Goal: Find specific page/section: Find specific page/section

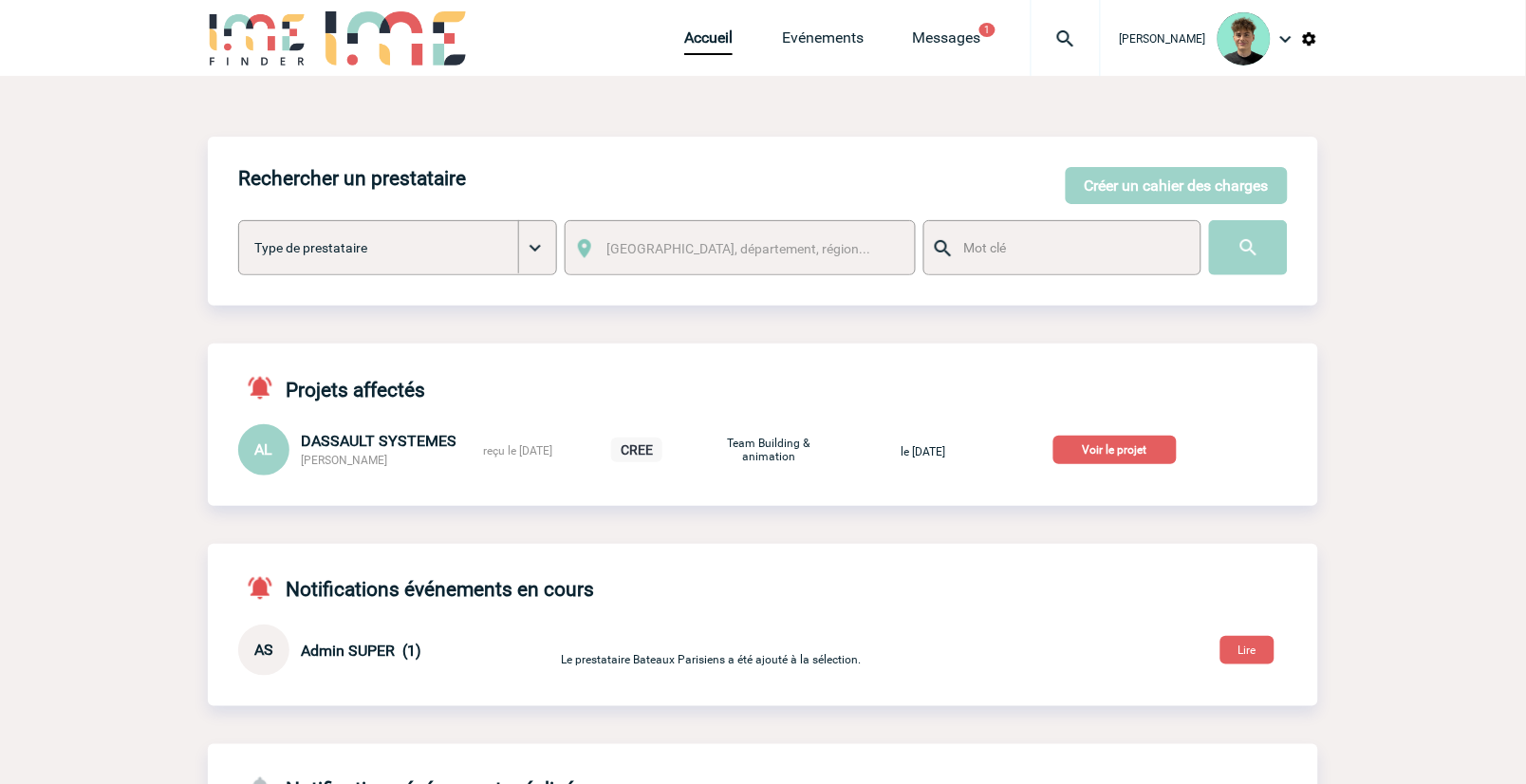
click at [1134, 441] on p "Voir le projet" at bounding box center [1115, 449] width 123 height 28
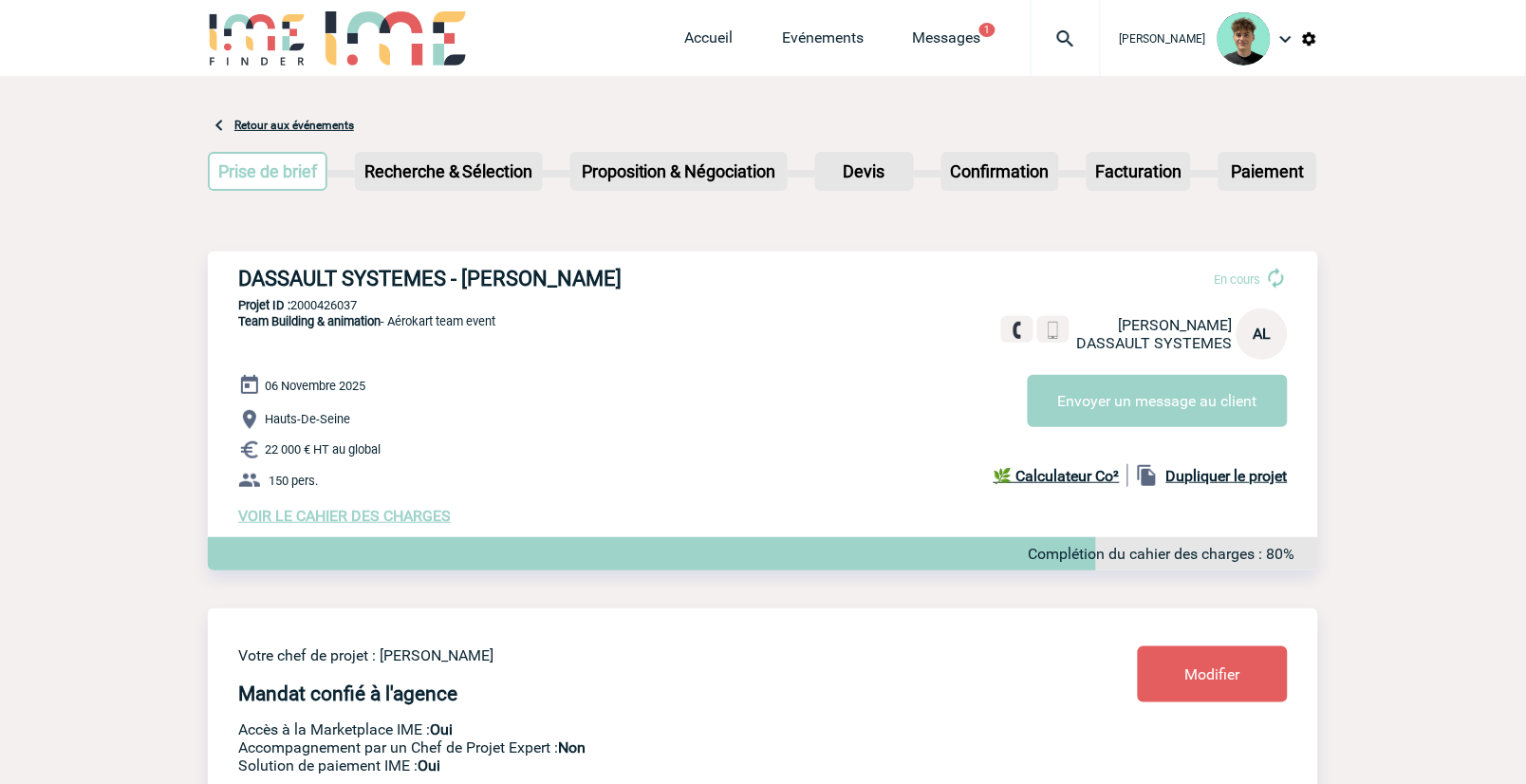
click at [497, 275] on h3 "DASSAULT SYSTEMES - [PERSON_NAME]" at bounding box center [523, 278] width 570 height 23
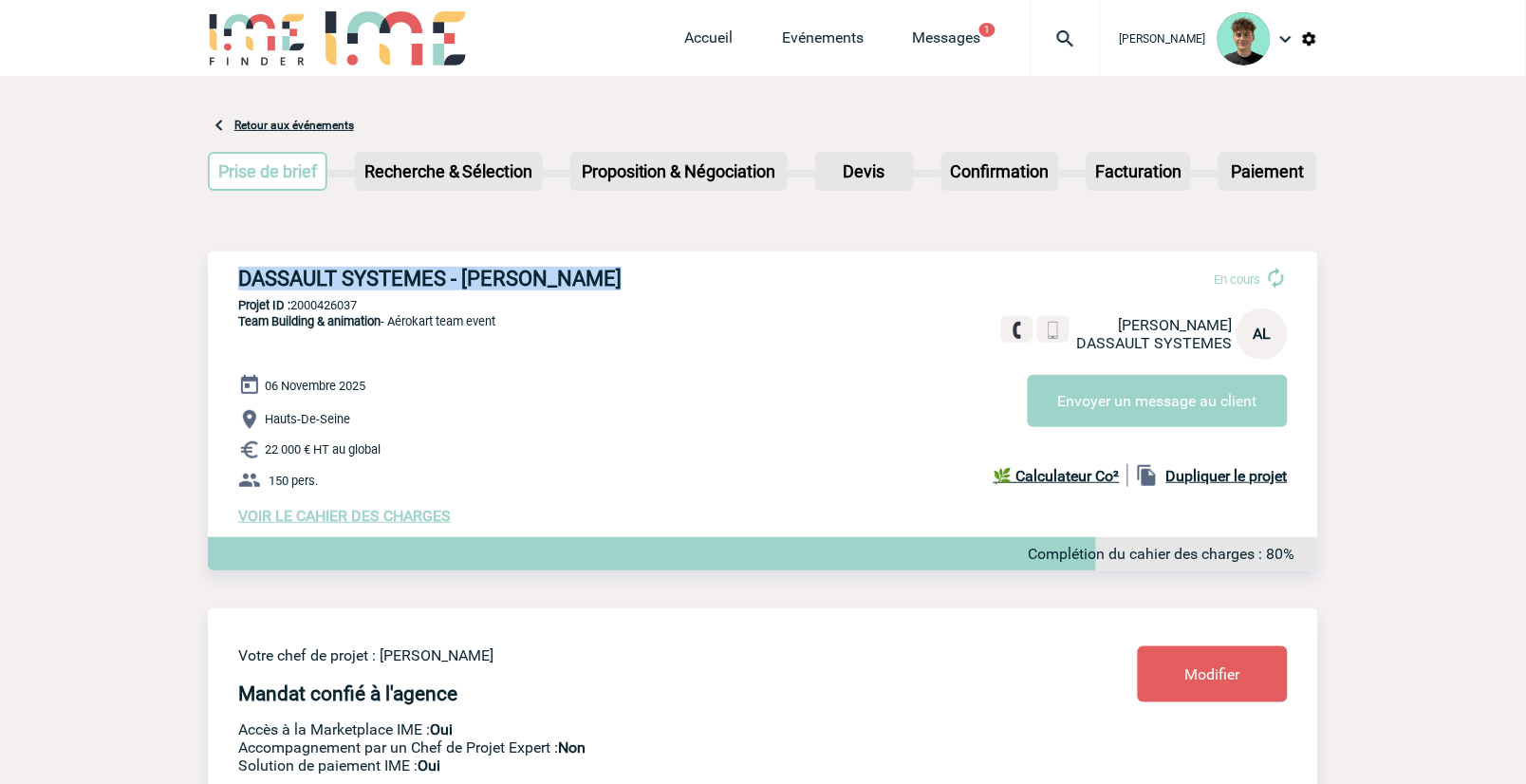
click at [497, 275] on h3 "DASSAULT SYSTEMES - [PERSON_NAME]" at bounding box center [523, 278] width 570 height 23
copy div "DASSAULT SYSTEMES - [PERSON_NAME]"
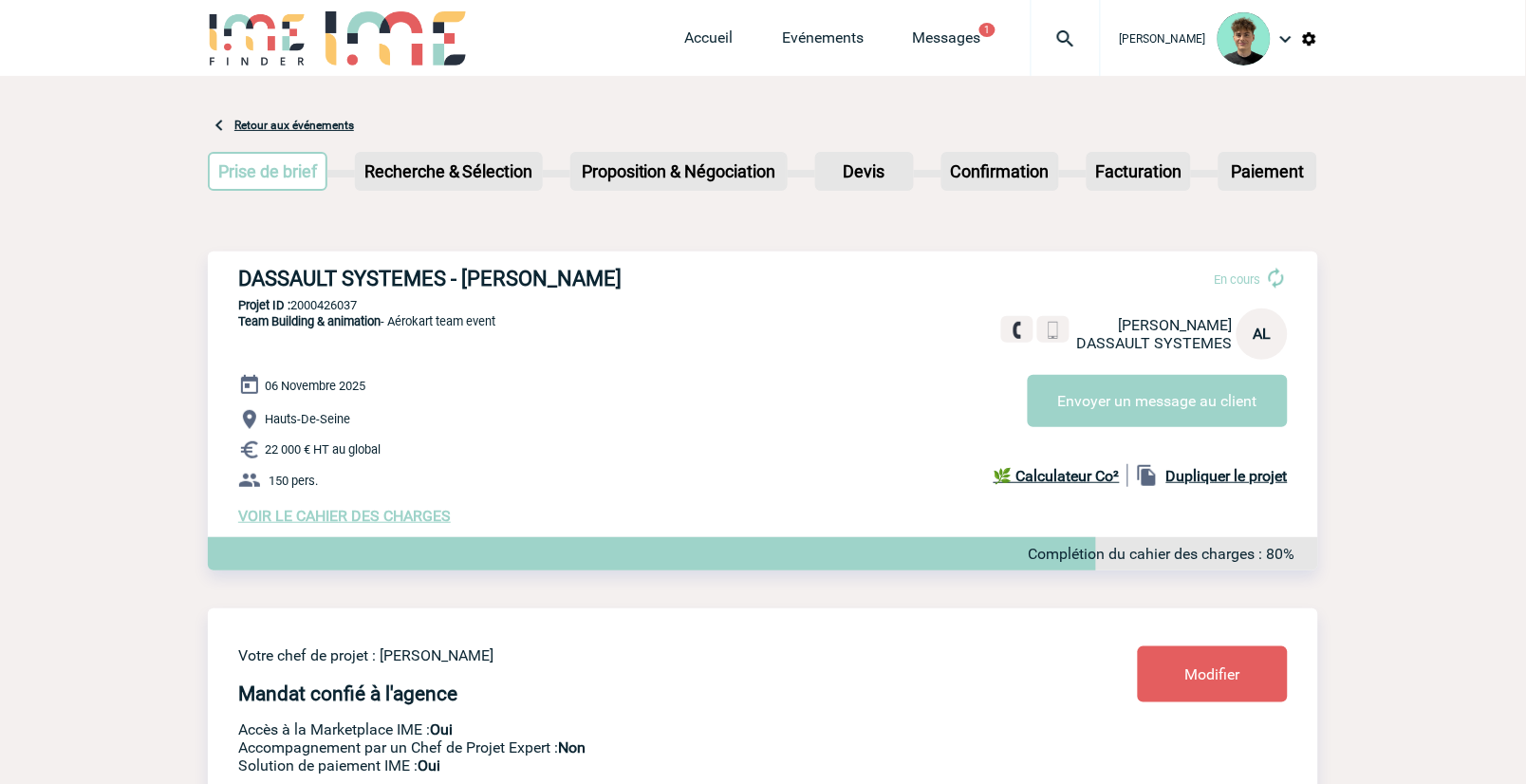
click at [498, 454] on p "22 000 € HT au global" at bounding box center [778, 449] width 1080 height 22
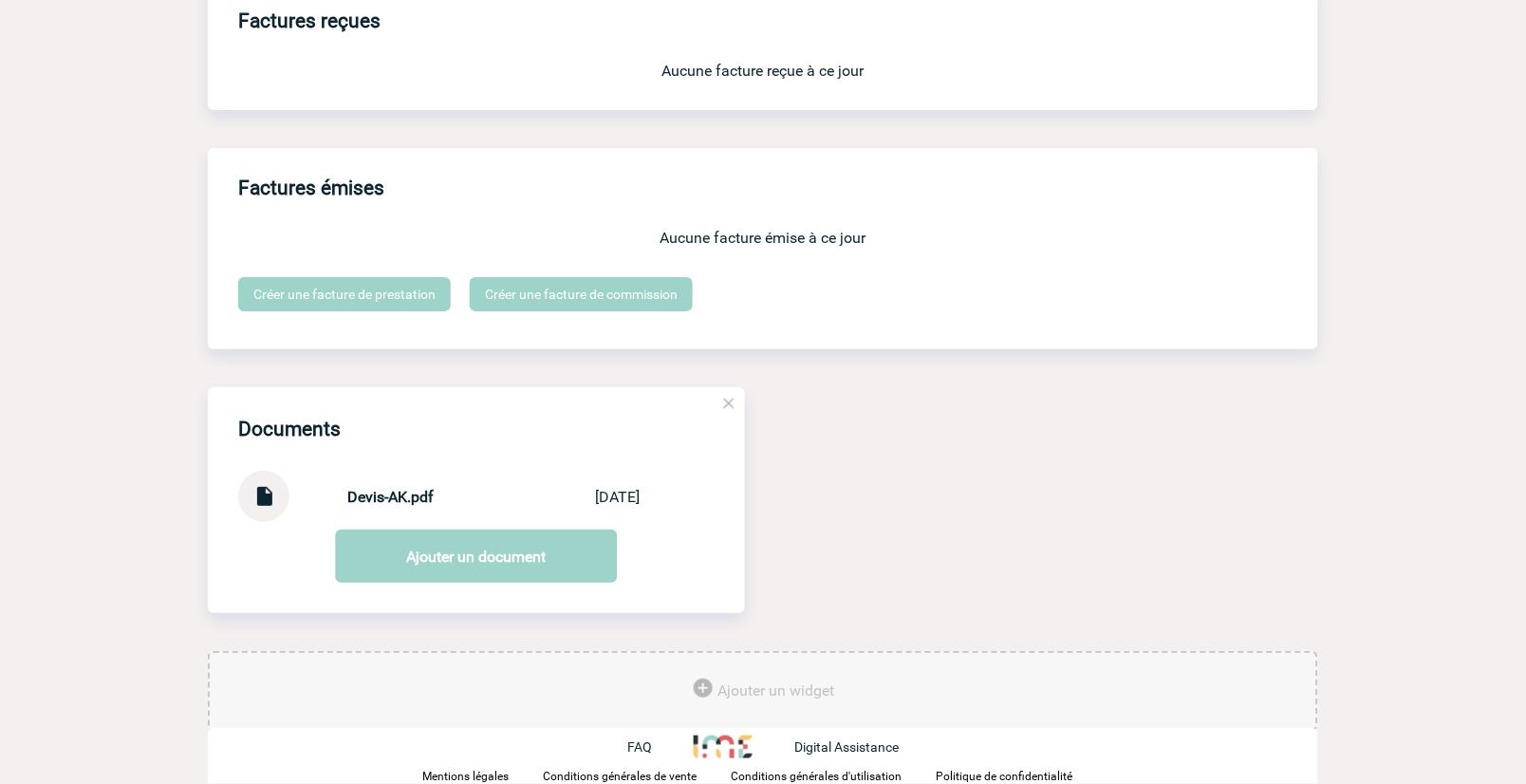
scroll to position [1633, 0]
click at [263, 498] on img at bounding box center [263, 489] width 24 height 37
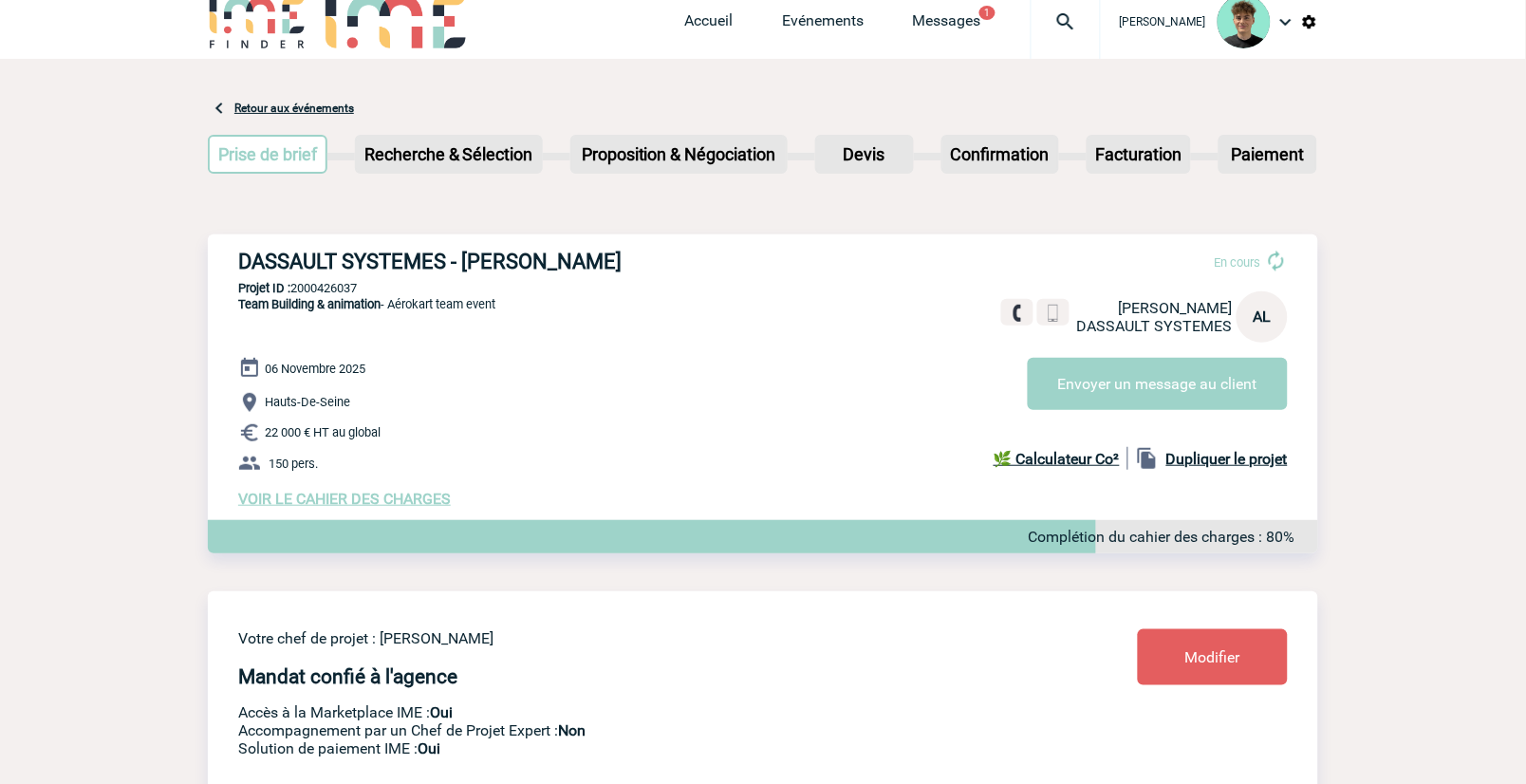
scroll to position [0, 0]
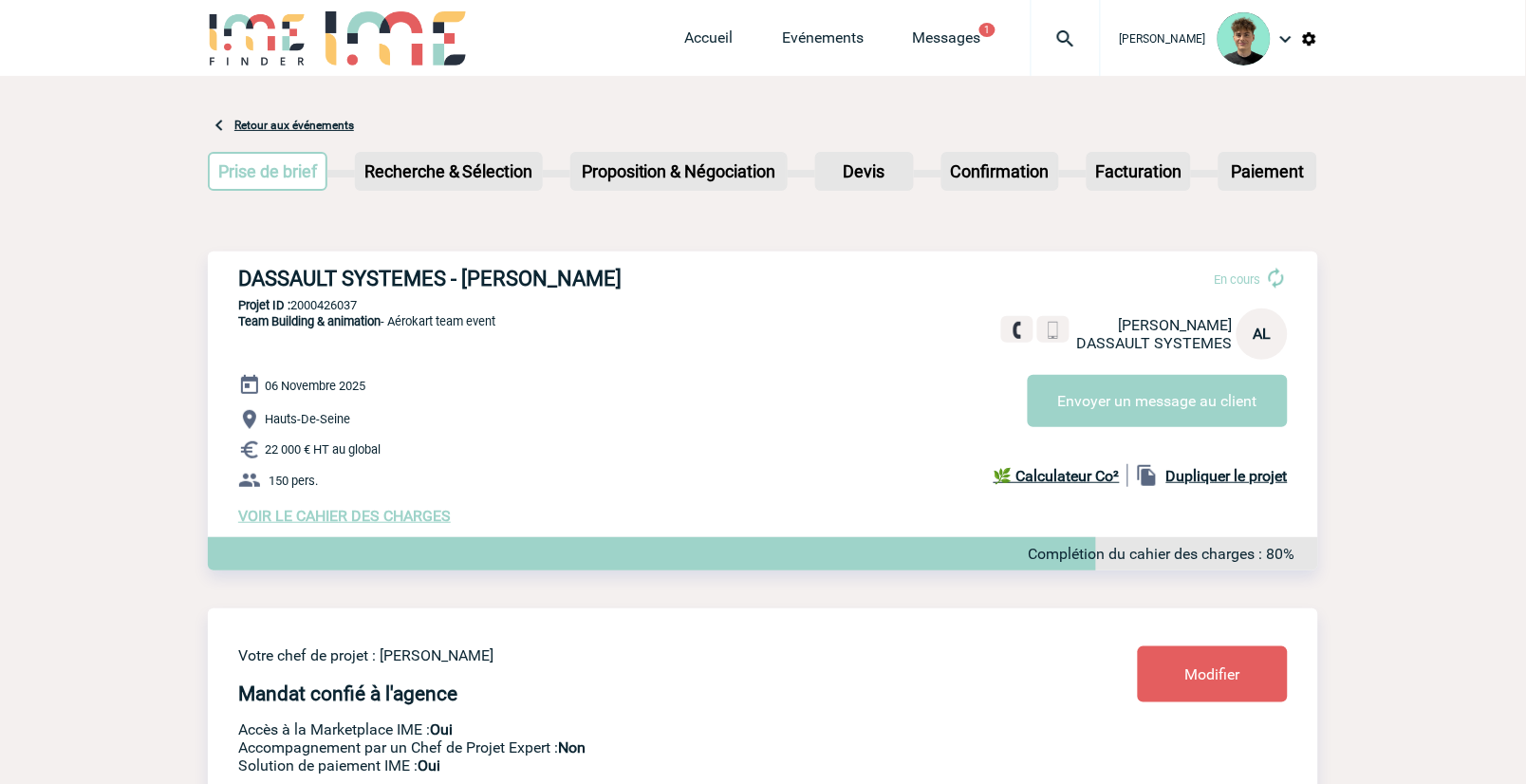
click at [314, 300] on p "Projet ID : 2000426037" at bounding box center [763, 305] width 1110 height 15
copy p "2000426037"
click at [510, 311] on p "Projet ID : 2000426037" at bounding box center [763, 305] width 1110 height 15
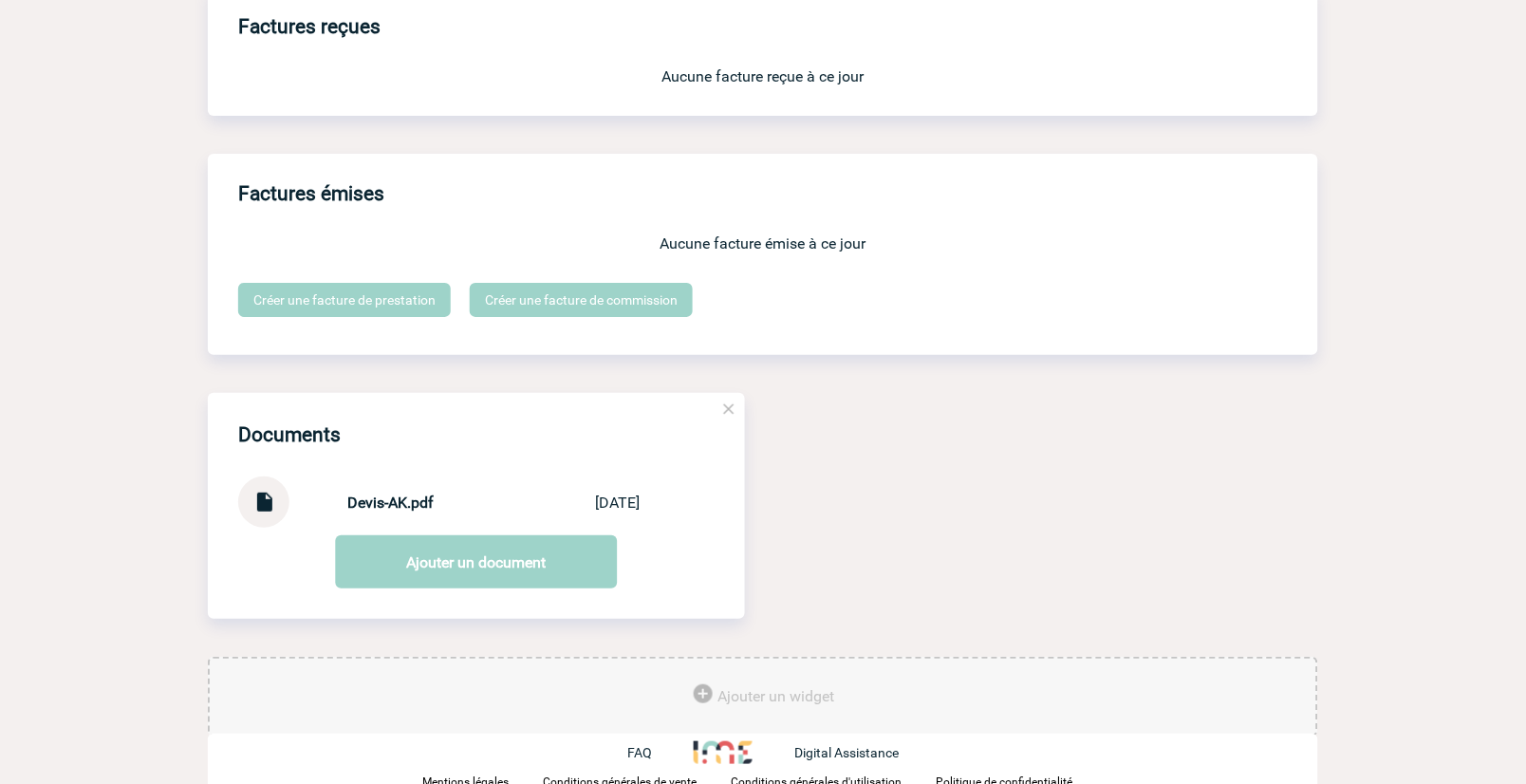
scroll to position [1633, 0]
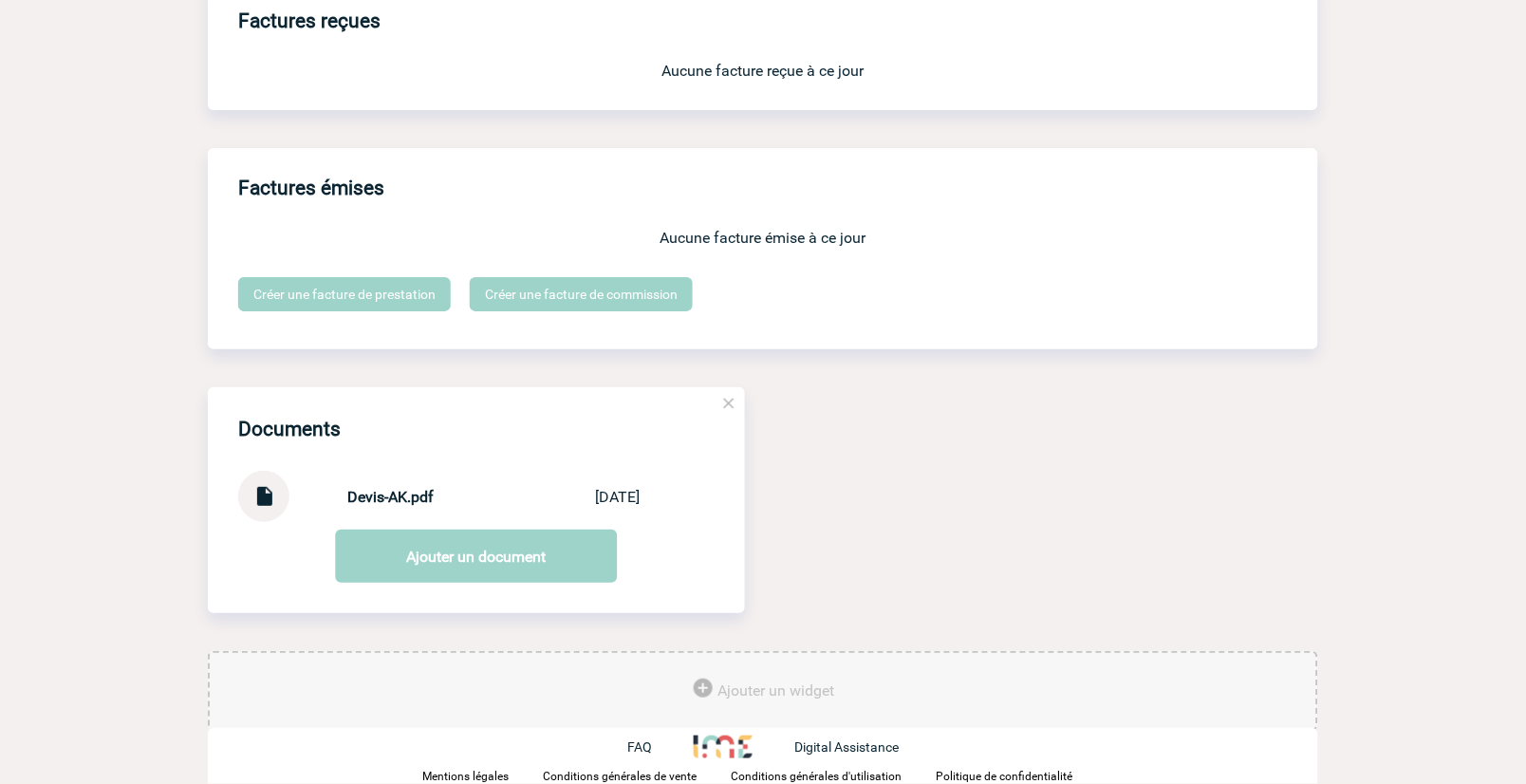
click at [261, 498] on img at bounding box center [263, 489] width 24 height 37
